Goal: Task Accomplishment & Management: Use online tool/utility

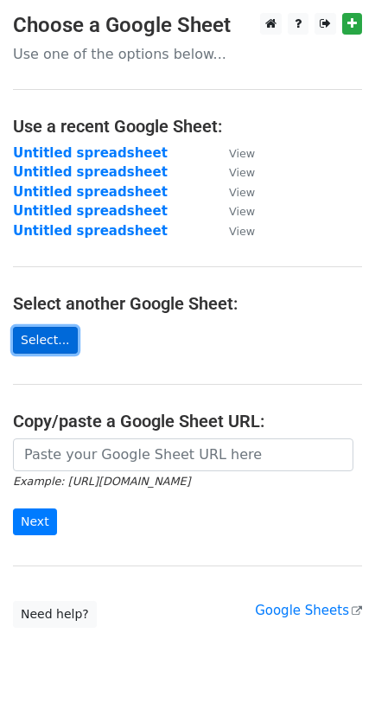
click at [52, 354] on link "Select..." at bounding box center [45, 340] width 65 height 27
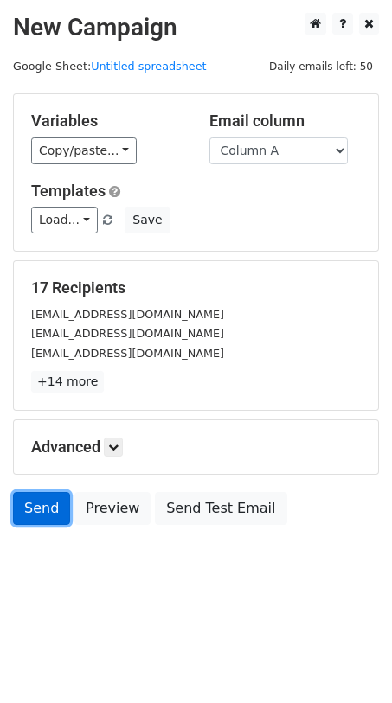
click at [32, 506] on link "Send" at bounding box center [41, 508] width 57 height 33
click at [61, 508] on link "Send" at bounding box center [41, 508] width 57 height 33
click at [33, 502] on link "Send" at bounding box center [41, 508] width 57 height 33
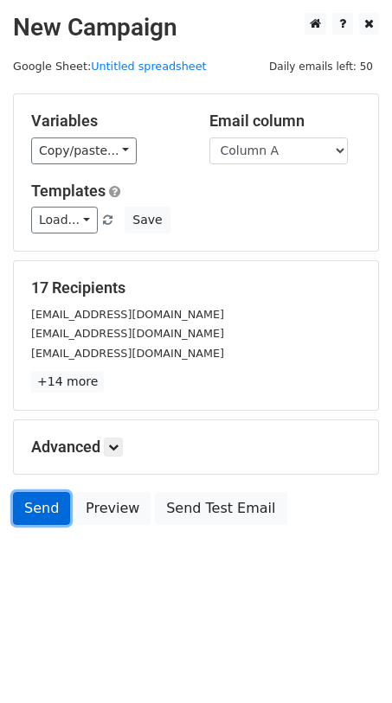
click at [33, 502] on link "Send" at bounding box center [41, 508] width 57 height 33
click at [40, 502] on link "Send" at bounding box center [41, 508] width 57 height 33
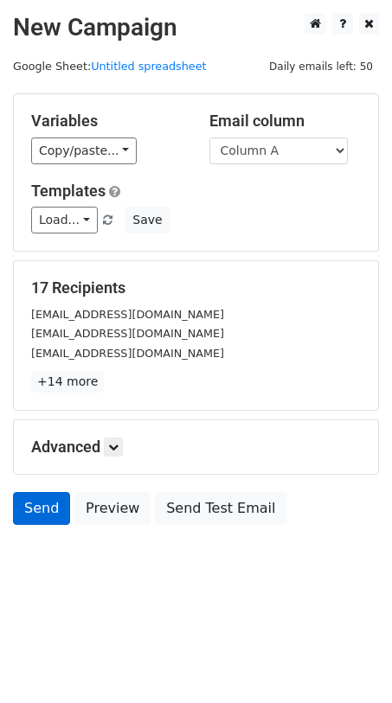
click at [40, 502] on link "Send" at bounding box center [41, 508] width 57 height 33
